Goal: Obtain resource: Download file/media

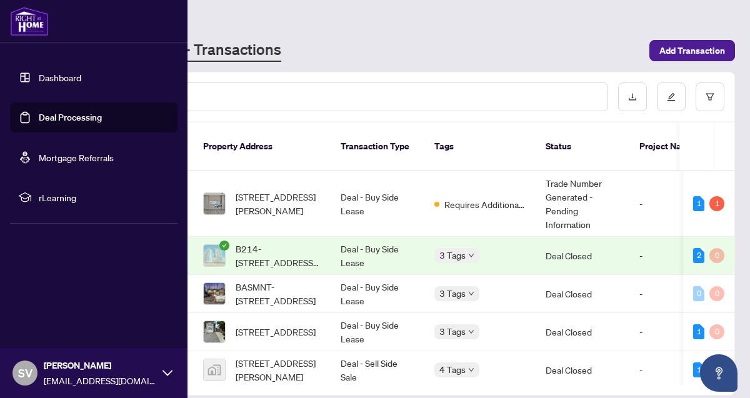
click at [63, 122] on link "Deal Processing" at bounding box center [70, 117] width 63 height 11
click at [76, 112] on link "Deal Processing" at bounding box center [70, 117] width 63 height 11
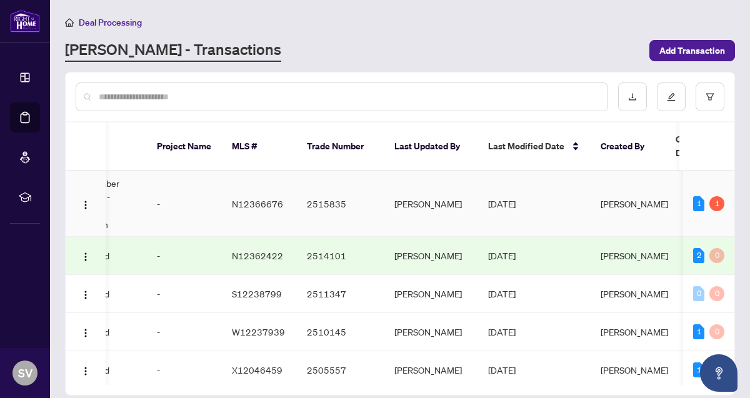
scroll to position [0, 486]
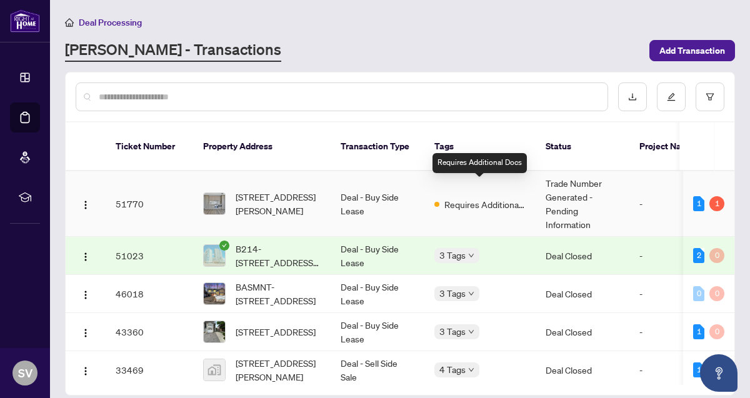
click at [476, 197] on span "Requires Additional Docs" at bounding box center [484, 204] width 81 height 14
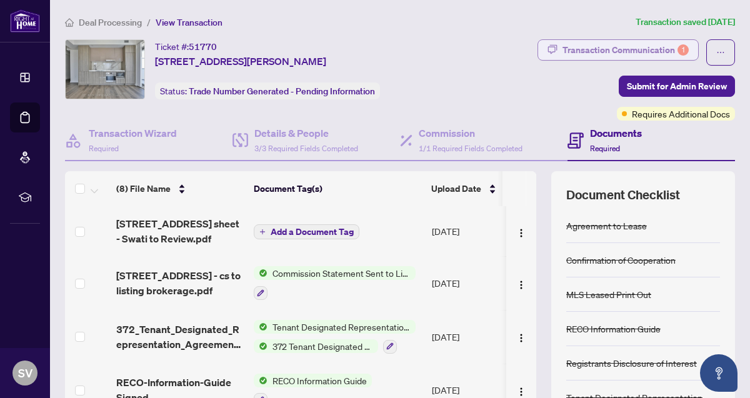
click at [606, 49] on div "Transaction Communication 1" at bounding box center [625, 50] width 126 height 20
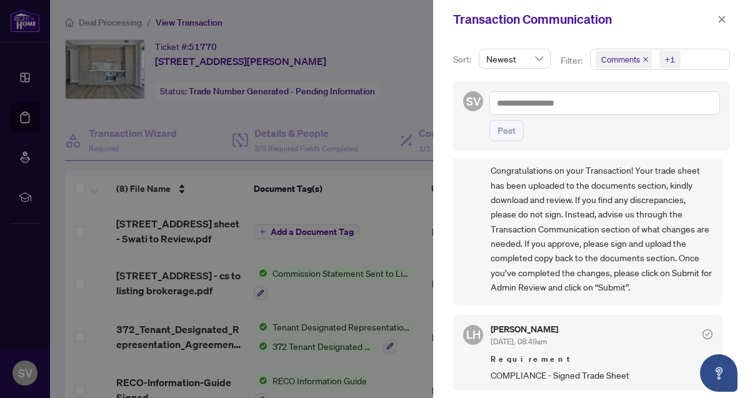
click at [397, 86] on div at bounding box center [375, 199] width 750 height 398
click at [722, 17] on icon "close" at bounding box center [721, 19] width 9 height 9
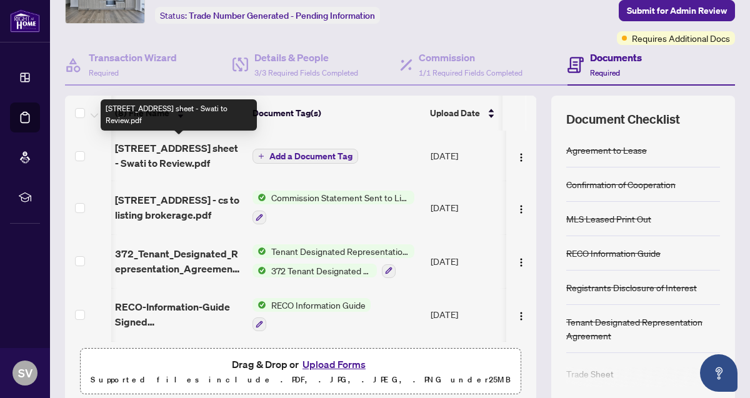
click at [185, 149] on span "195 Commerce Street 4615 - trade sheet - Swati to Review.pdf" at bounding box center [178, 156] width 127 height 30
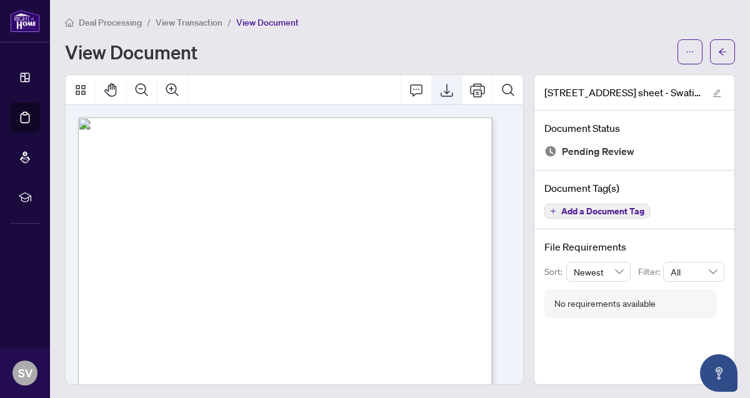
click at [441, 91] on icon "Export" at bounding box center [447, 90] width 12 height 13
